Goal: Task Accomplishment & Management: Use online tool/utility

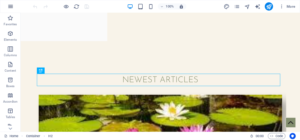
click at [8, 6] on icon "button" at bounding box center [10, 6] width 6 height 6
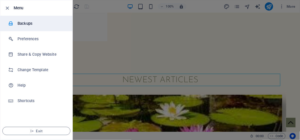
click at [32, 27] on li "Backups" at bounding box center [36, 23] width 72 height 15
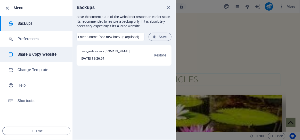
click at [43, 54] on h6 "Share & Copy Website" at bounding box center [42, 54] width 48 height 6
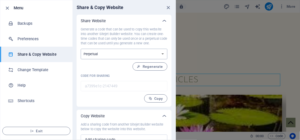
click at [143, 55] on select "One-time Perpetual" at bounding box center [124, 54] width 87 height 11
select select "onetime"
click at [81, 49] on select "One-time Perpetual" at bounding box center [124, 54] width 87 height 11
click at [147, 55] on select "One-time Perpetual" at bounding box center [124, 54] width 87 height 11
select select "perpetual"
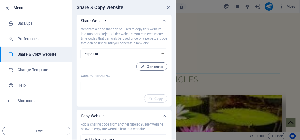
click at [81, 49] on select "One-time Perpetual" at bounding box center [124, 54] width 87 height 11
type input "a7399e1c-2147449"
click at [156, 101] on button "Copy" at bounding box center [155, 99] width 23 height 8
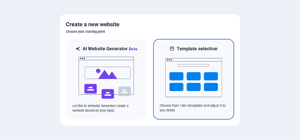
click at [174, 73] on img at bounding box center [194, 78] width 57 height 52
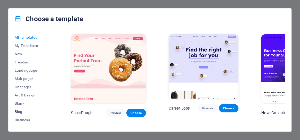
click at [20, 110] on span "Blog" at bounding box center [32, 112] width 34 height 4
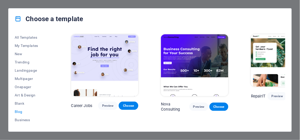
click at [253, 55] on img at bounding box center [279, 60] width 57 height 52
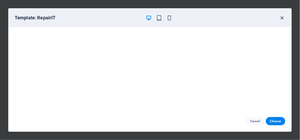
click at [283, 17] on icon "button" at bounding box center [283, 18] width 6 height 6
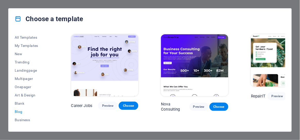
click at [98, 54] on img at bounding box center [104, 65] width 67 height 62
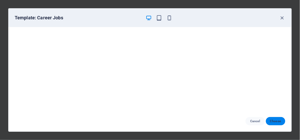
click at [279, 124] on button "Choose" at bounding box center [275, 121] width 19 height 8
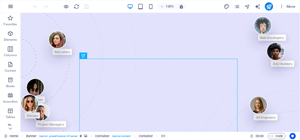
click at [9, 5] on icon "button" at bounding box center [10, 6] width 6 height 6
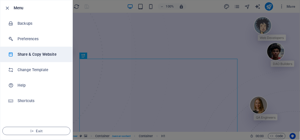
click at [42, 56] on h6 "Share & Copy Website" at bounding box center [42, 54] width 48 height 6
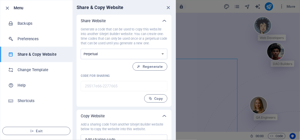
scroll to position [20, 0]
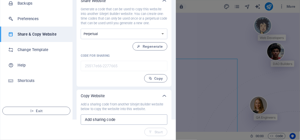
click at [122, 121] on input "text" at bounding box center [124, 120] width 87 height 10
paste input "a7399e1c-2147449"
type input "a7399e1c-2147449"
click at [152, 132] on icon "button" at bounding box center [151, 132] width 4 height 4
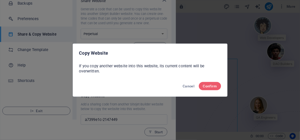
click at [178, 84] on div "Cancel Confirm" at bounding box center [150, 88] width 154 height 18
click at [182, 84] on button "Cancel" at bounding box center [189, 86] width 16 height 8
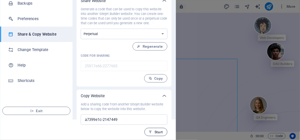
click at [158, 134] on span "Start" at bounding box center [156, 132] width 14 height 4
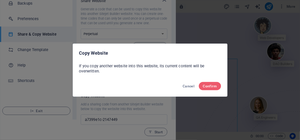
click at [162, 111] on div "Copy Website If you copy another website into this website, its current content…" at bounding box center [150, 70] width 300 height 140
click at [187, 87] on span "Cancel" at bounding box center [189, 86] width 12 height 4
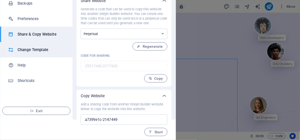
scroll to position [0, 0]
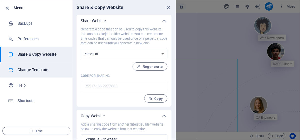
click at [35, 69] on h6 "Change Template" at bounding box center [42, 70] width 48 height 6
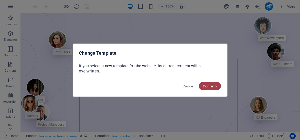
click at [213, 87] on span "Confirm" at bounding box center [210, 86] width 14 height 4
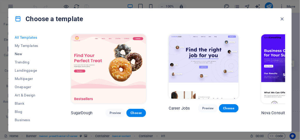
click at [17, 56] on button "New" at bounding box center [32, 54] width 34 height 8
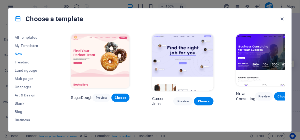
click at [20, 53] on span "New" at bounding box center [32, 54] width 34 height 4
click at [23, 36] on span "All Templates" at bounding box center [32, 37] width 34 height 4
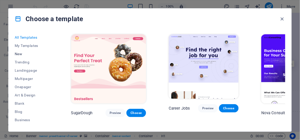
click at [19, 54] on span "New" at bounding box center [32, 54] width 34 height 4
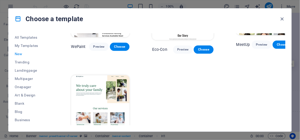
scroll to position [352, 0]
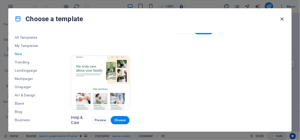
click at [280, 18] on icon "button" at bounding box center [283, 19] width 6 height 6
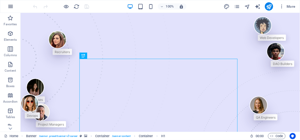
click at [9, 6] on icon "button" at bounding box center [10, 6] width 6 height 6
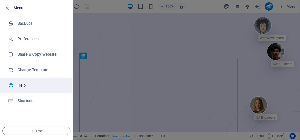
click at [27, 85] on h6 "Help" at bounding box center [42, 85] width 48 height 6
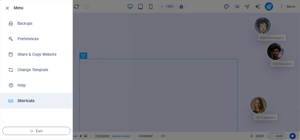
click at [21, 102] on h6 "Shortcuts" at bounding box center [42, 101] width 48 height 6
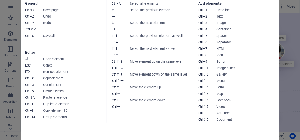
click at [13, 60] on aside "Keyboard cheatsheet General Ctrl ⇧ S Save page Ctrl Z Undo Ctrl Y Ctrl ⇧ Z Redo…" at bounding box center [150, 70] width 300 height 140
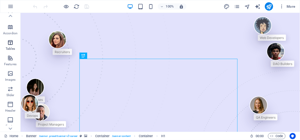
scroll to position [68, 0]
click at [11, 6] on icon "button" at bounding box center [10, 6] width 6 height 6
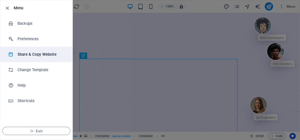
click at [37, 57] on h6 "Share & Copy Website" at bounding box center [42, 54] width 48 height 6
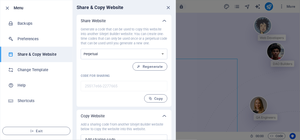
scroll to position [20, 0]
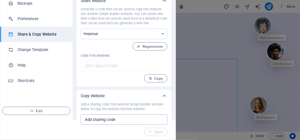
click at [121, 122] on input "text" at bounding box center [124, 120] width 87 height 10
paste input "a7399e1c-2147449"
type input "a7399e1c-2147449"
click at [157, 131] on span "Start" at bounding box center [156, 132] width 14 height 4
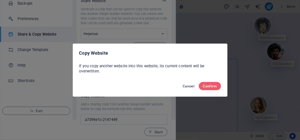
click at [189, 85] on span "Cancel" at bounding box center [189, 86] width 12 height 4
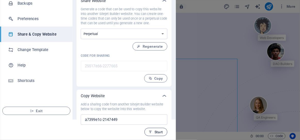
click at [156, 130] on span "Start" at bounding box center [156, 132] width 14 height 4
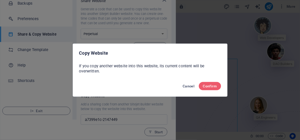
click at [190, 87] on span "Cancel" at bounding box center [189, 86] width 12 height 4
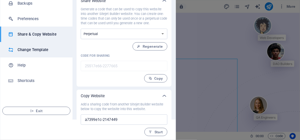
click at [40, 50] on h6 "Change Template" at bounding box center [42, 50] width 48 height 6
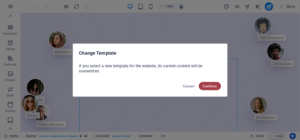
click at [203, 87] on button "Confirm" at bounding box center [210, 86] width 22 height 8
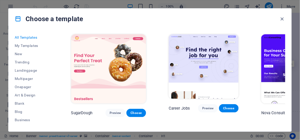
click at [25, 38] on span "All Templates" at bounding box center [32, 37] width 34 height 4
click at [33, 46] on span "My Templates" at bounding box center [32, 46] width 34 height 4
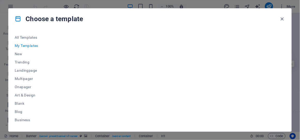
click at [100, 88] on div at bounding box center [177, 79] width 215 height 92
click at [18, 18] on icon at bounding box center [18, 18] width 7 height 7
click at [38, 37] on span "All Templates" at bounding box center [32, 37] width 34 height 4
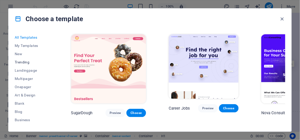
click at [20, 64] on span "Trending" at bounding box center [32, 62] width 34 height 4
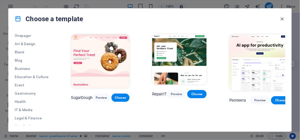
scroll to position [52, 0]
click at [22, 61] on span "Blog" at bounding box center [32, 60] width 34 height 4
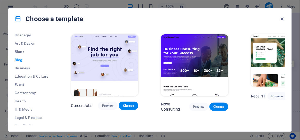
click at [27, 27] on div "Choose a template" at bounding box center [150, 19] width 283 height 21
click at [27, 28] on div "Choose a template" at bounding box center [150, 19] width 283 height 21
click at [27, 27] on div "Choose a template" at bounding box center [150, 19] width 283 height 21
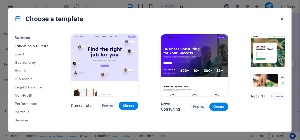
scroll to position [114, 0]
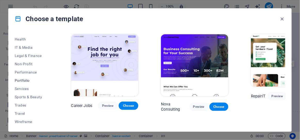
click at [25, 79] on span "Portfolio" at bounding box center [32, 80] width 34 height 4
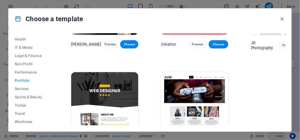
scroll to position [0, 0]
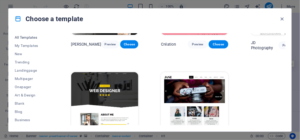
click at [26, 38] on span "All Templates" at bounding box center [32, 37] width 34 height 4
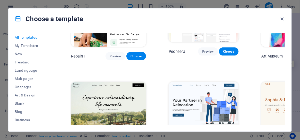
scroll to position [1349, 0]
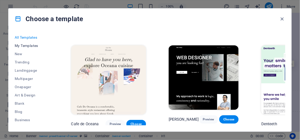
click at [25, 47] on span "My Templates" at bounding box center [32, 46] width 34 height 4
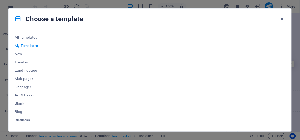
scroll to position [0, 0]
click at [282, 18] on icon "button" at bounding box center [283, 19] width 6 height 6
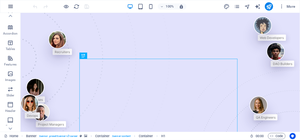
click at [12, 7] on icon "button" at bounding box center [10, 6] width 6 height 6
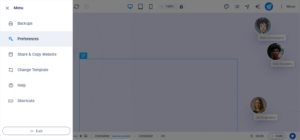
click at [23, 32] on li "Preferences" at bounding box center [36, 38] width 72 height 15
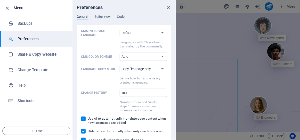
scroll to position [6, 0]
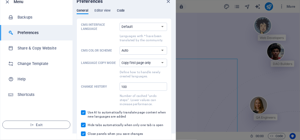
click at [120, 10] on span "Code" at bounding box center [120, 10] width 7 height 7
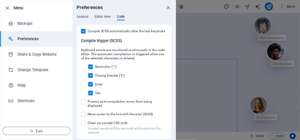
scroll to position [0, 0]
click at [44, 132] on span "Exit" at bounding box center [36, 131] width 59 height 4
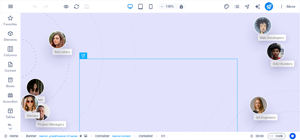
click at [10, 6] on icon "button" at bounding box center [10, 6] width 6 height 6
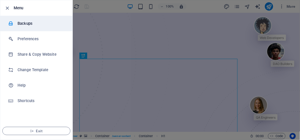
click at [22, 27] on li "Backups" at bounding box center [36, 23] width 72 height 15
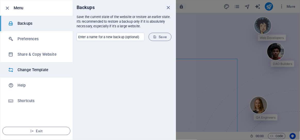
click at [32, 73] on li "Change Template" at bounding box center [36, 69] width 72 height 15
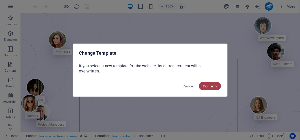
click at [210, 87] on span "Confirm" at bounding box center [210, 86] width 14 height 4
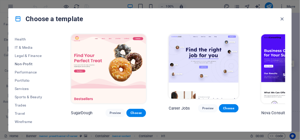
scroll to position [113, 0]
click at [24, 119] on button "Wireframe" at bounding box center [32, 122] width 34 height 8
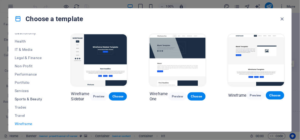
scroll to position [114, 0]
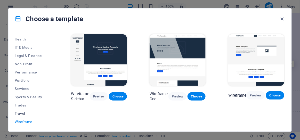
click at [19, 113] on span "Travel" at bounding box center [32, 114] width 34 height 4
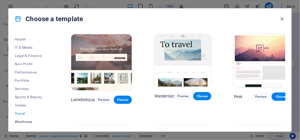
click at [22, 121] on span "Wireframe" at bounding box center [32, 122] width 34 height 4
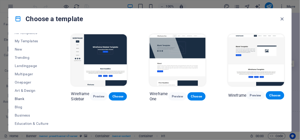
scroll to position [0, 0]
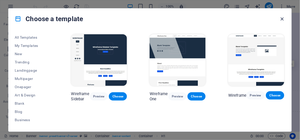
click at [281, 19] on icon "button" at bounding box center [283, 19] width 6 height 6
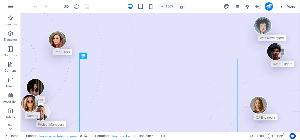
click at [285, 4] on icon "button" at bounding box center [282, 6] width 5 height 5
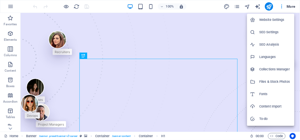
click at [266, 105] on h6 "Content Import" at bounding box center [276, 107] width 32 height 6
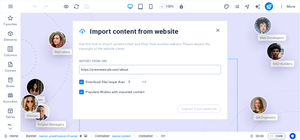
click at [116, 69] on input "url" at bounding box center [150, 69] width 142 height 9
paste input "http://slownsteadygrowth.com/"
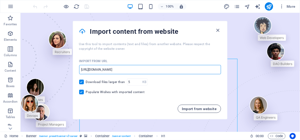
type input "http://slownsteadygrowth.com/"
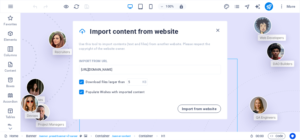
click at [198, 111] on span "Import from website" at bounding box center [199, 109] width 35 height 4
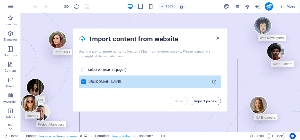
click at [199, 101] on span "Import pages" at bounding box center [205, 101] width 23 height 4
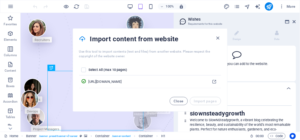
scroll to position [56, 0]
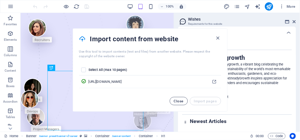
click at [178, 99] on button "Close" at bounding box center [179, 101] width 18 height 8
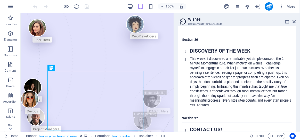
scroll to position [1857, 0]
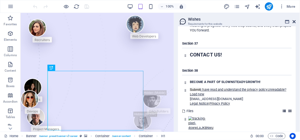
click at [295, 20] on icon at bounding box center [294, 22] width 3 height 4
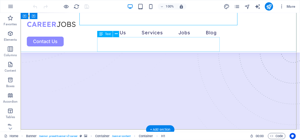
scroll to position [117, 0]
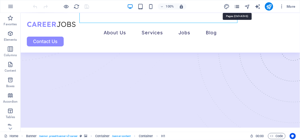
click at [238, 7] on icon "pages" at bounding box center [237, 7] width 6 height 6
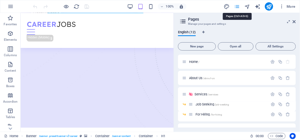
click at [238, 7] on icon "pages" at bounding box center [237, 7] width 6 height 6
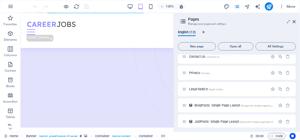
scroll to position [109, 0]
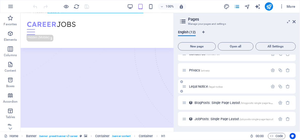
click at [199, 85] on span "Legal Notice /legal-notice" at bounding box center [206, 87] width 34 height 4
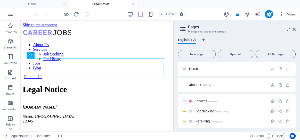
scroll to position [23, 0]
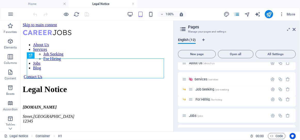
click at [216, 107] on div "Home / About Us /about-us Services /services Job Seeking /job-seeking For Hirin…" at bounding box center [237, 130] width 118 height 181
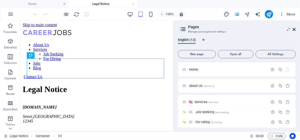
click at [295, 30] on icon at bounding box center [294, 29] width 3 height 4
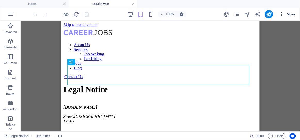
click at [282, 14] on icon "button" at bounding box center [282, 14] width 5 height 5
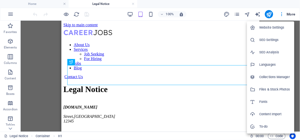
click at [264, 116] on h6 "Content Import" at bounding box center [276, 114] width 32 height 6
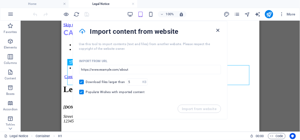
click at [218, 29] on icon "button" at bounding box center [218, 30] width 6 height 6
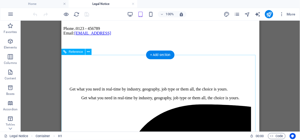
scroll to position [151, 0]
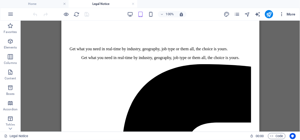
click at [283, 12] on icon "button" at bounding box center [282, 14] width 5 height 5
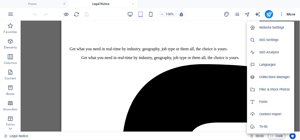
click at [263, 113] on h6 "Content Import" at bounding box center [276, 114] width 32 height 6
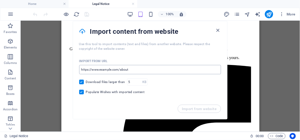
click at [152, 67] on input "url" at bounding box center [150, 69] width 142 height 9
paste input "http://slownsteadygrowth.com/"
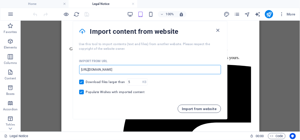
type input "http://slownsteadygrowth.com/"
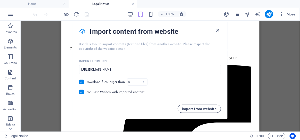
click at [184, 106] on button "Import from website" at bounding box center [199, 109] width 43 height 8
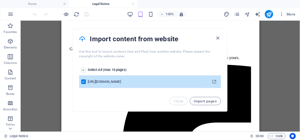
click at [82, 71] on label "pages list" at bounding box center [83, 70] width 5 height 5
click at [0, 0] on input "pages list" at bounding box center [0, 0] width 0 height 0
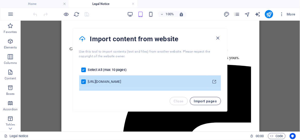
click at [202, 101] on span "Import pages" at bounding box center [205, 101] width 23 height 4
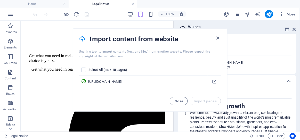
scroll to position [1959, 0]
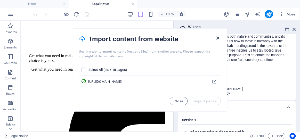
click at [219, 38] on icon "button" at bounding box center [218, 38] width 6 height 6
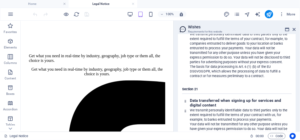
scroll to position [8877, 0]
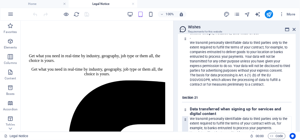
drag, startPoint x: 232, startPoint y: 82, endPoint x: 245, endPoint y: 58, distance: 26.7
click at [245, 117] on div "We transmit personally identifiable data to third parties only to the extent re…" at bounding box center [241, 140] width 102 height 46
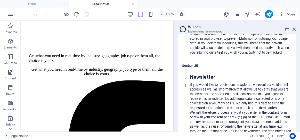
scroll to position [9433, 0]
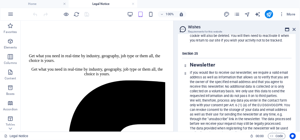
click at [288, 29] on icon at bounding box center [288, 29] width 4 height 4
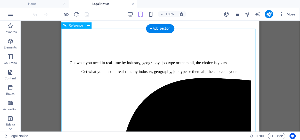
scroll to position [151, 0]
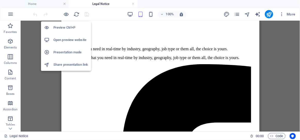
click at [66, 29] on h6 "Preview Ctrl+P" at bounding box center [70, 28] width 35 height 6
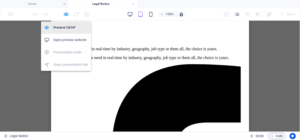
click at [69, 29] on h6 "Preview Ctrl+P" at bounding box center [70, 28] width 35 height 6
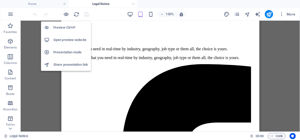
click at [73, 43] on h6 "Open preview website" at bounding box center [70, 40] width 35 height 6
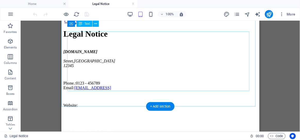
scroll to position [0, 0]
